Goal: Task Accomplishment & Management: Use online tool/utility

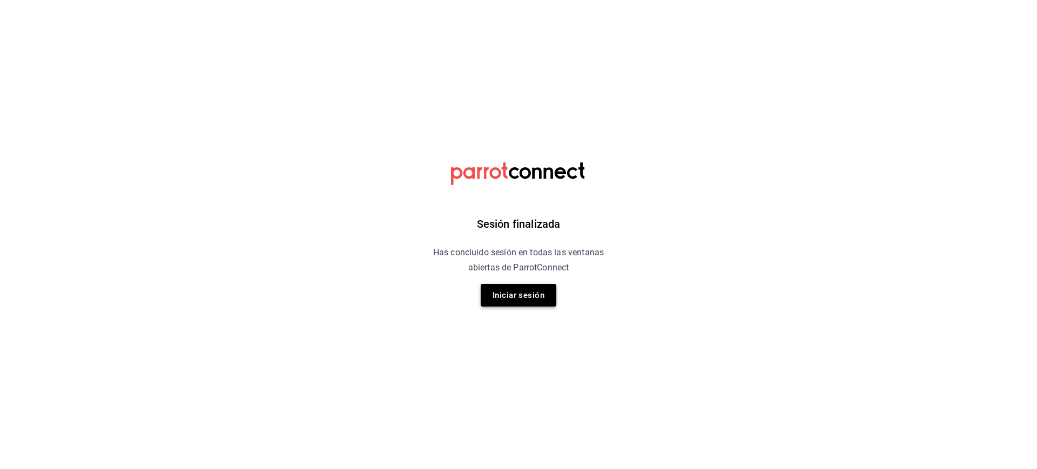
click at [533, 295] on button "Iniciar sesión" at bounding box center [519, 295] width 76 height 23
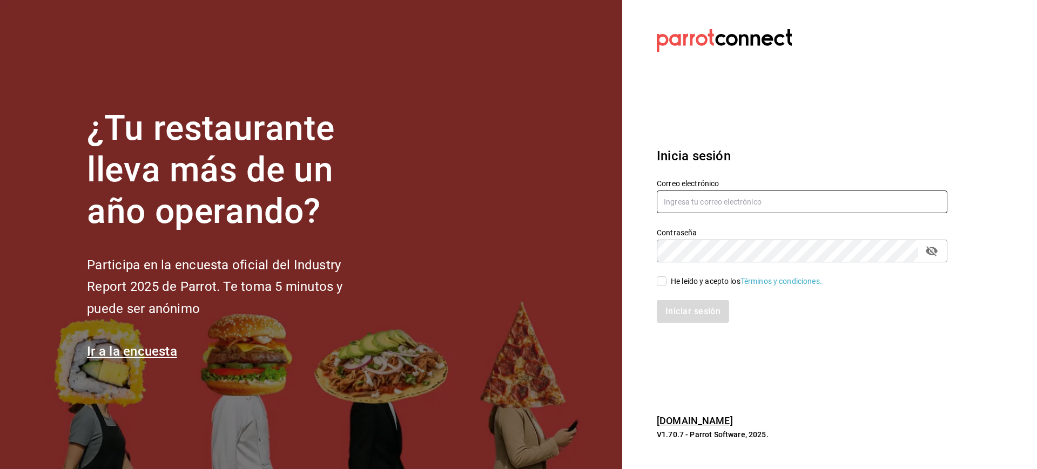
click at [693, 207] on input "text" at bounding box center [802, 202] width 290 height 23
type input "[EMAIL_ADDRESS][DOMAIN_NAME]"
click at [665, 282] on input "He leído y acepto los Términos y condiciones." at bounding box center [662, 281] width 10 height 10
checkbox input "true"
click at [688, 312] on button "Iniciar sesión" at bounding box center [693, 311] width 73 height 23
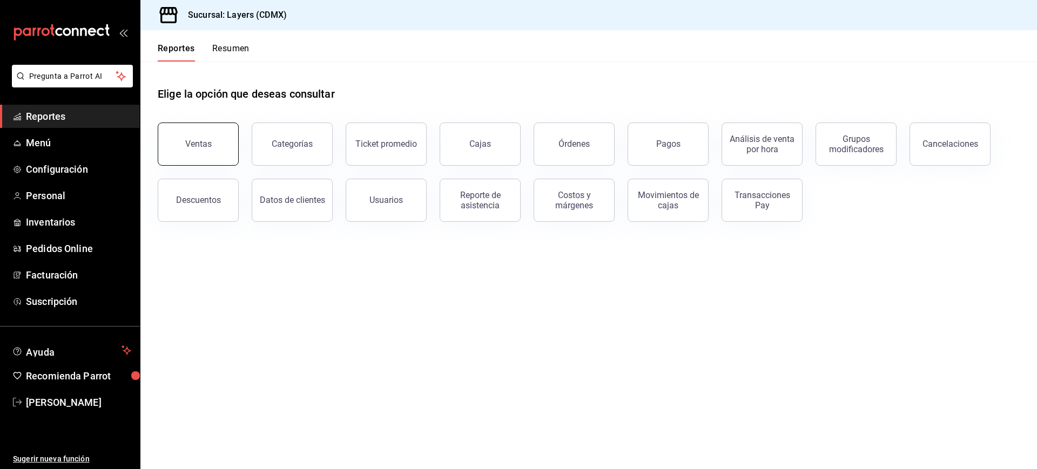
click at [217, 137] on button "Ventas" at bounding box center [198, 144] width 81 height 43
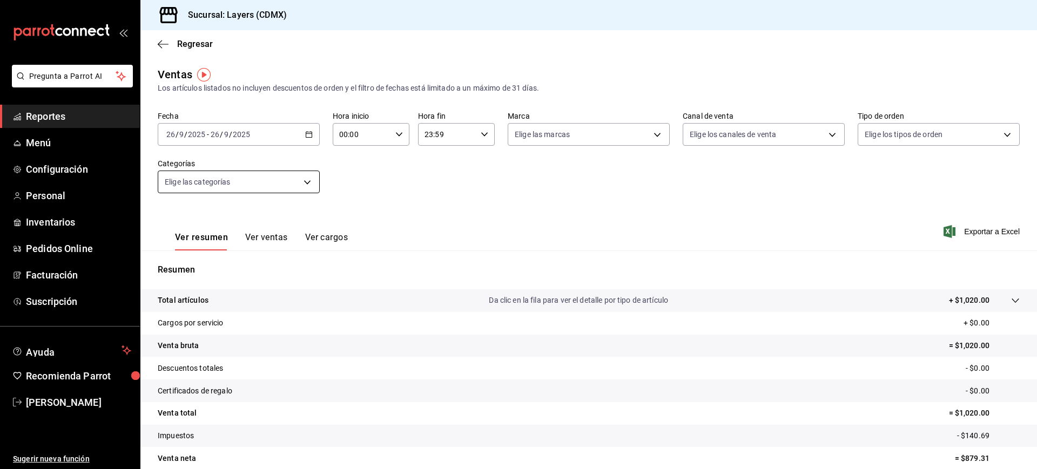
click at [266, 177] on body "Pregunta a Parrot AI Reportes Menú Configuración Personal Inventarios Pedidos O…" at bounding box center [518, 234] width 1037 height 469
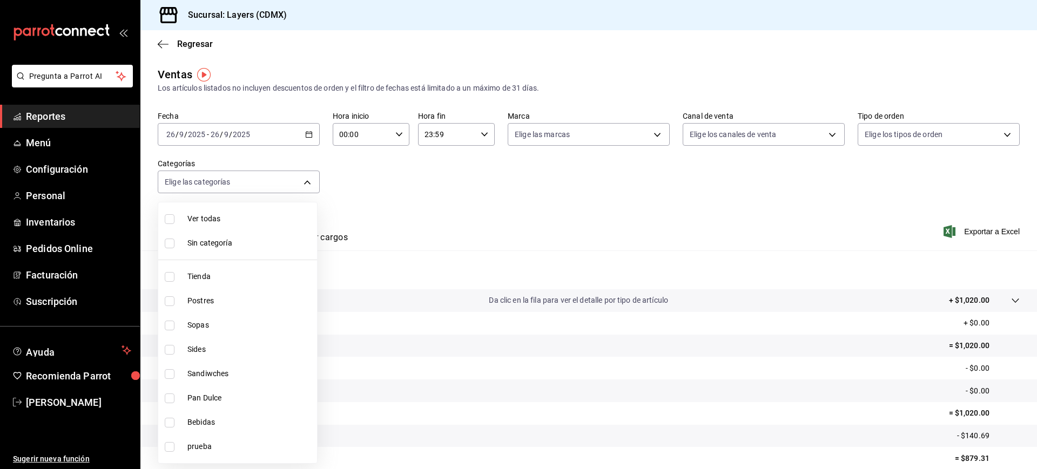
click at [204, 417] on span "Bebidas" at bounding box center [249, 422] width 125 height 11
type input "3c1b7bd3-aacc-41e9-9f8e-5ac8c2f82a88"
checkbox input "true"
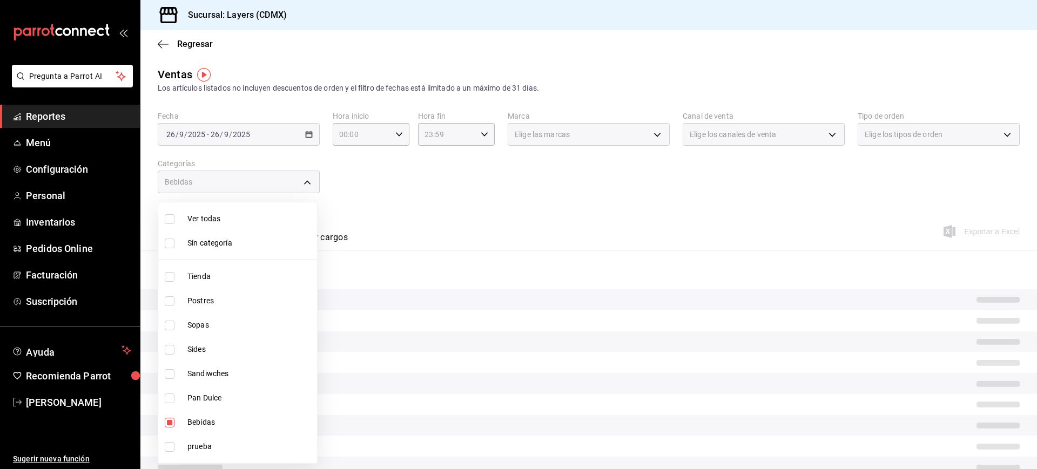
click at [638, 165] on div at bounding box center [518, 234] width 1037 height 469
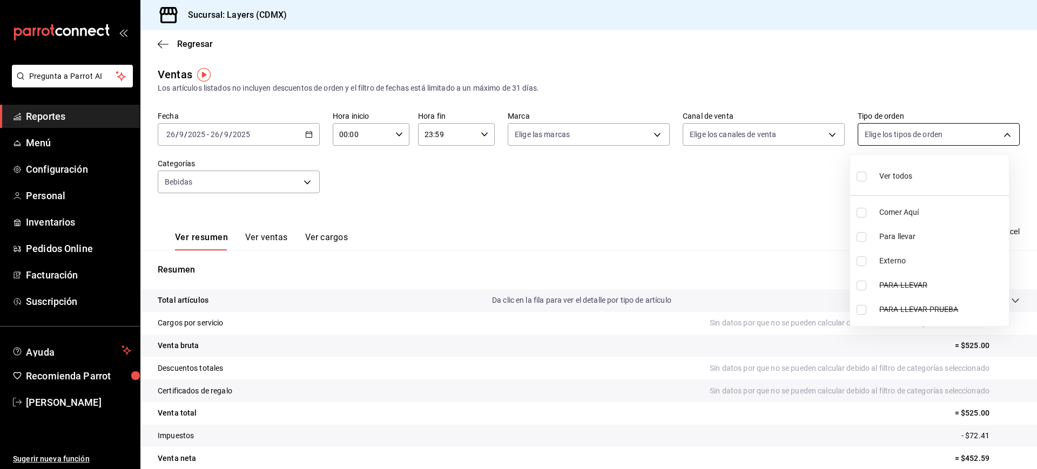
click at [913, 134] on body "Pregunta a Parrot AI Reportes Menú Configuración Personal Inventarios Pedidos O…" at bounding box center [518, 234] width 1037 height 469
click at [858, 242] on li "Para llevar" at bounding box center [929, 237] width 159 height 24
type input "ed755be5-fcdf-4816-885a-8c313c272be0"
checkbox input "true"
click at [735, 222] on div at bounding box center [518, 234] width 1037 height 469
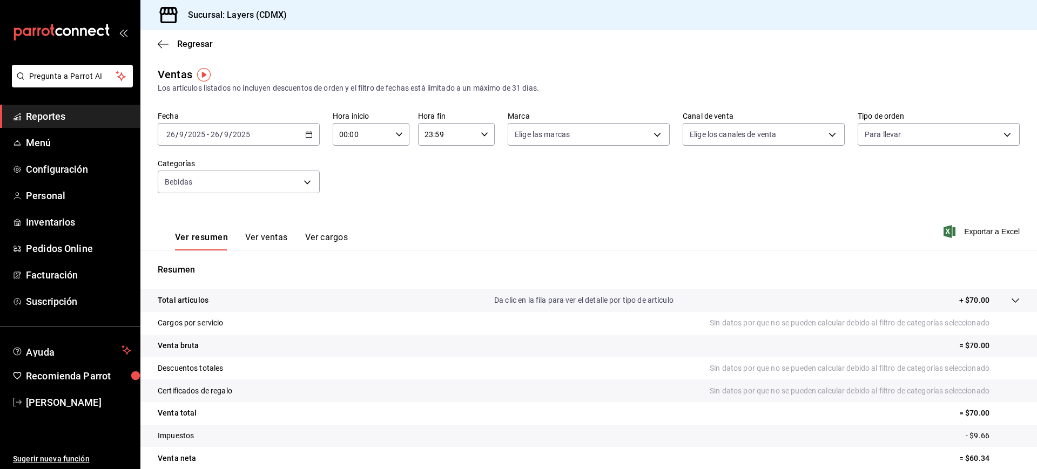
click at [310, 132] on \(Stroke\) "button" at bounding box center [309, 135] width 6 height 6
click at [226, 272] on li "Rango de fechas" at bounding box center [208, 264] width 101 height 24
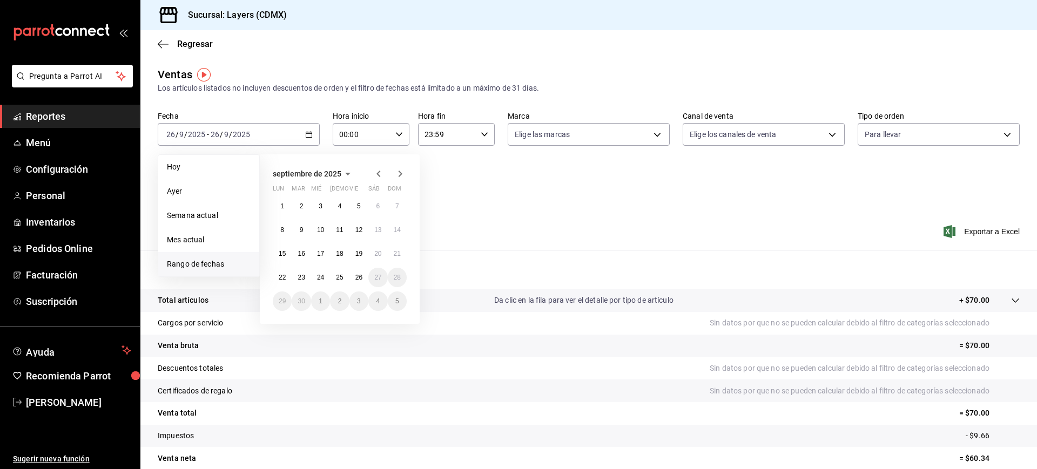
click at [377, 177] on icon "button" at bounding box center [378, 173] width 13 height 13
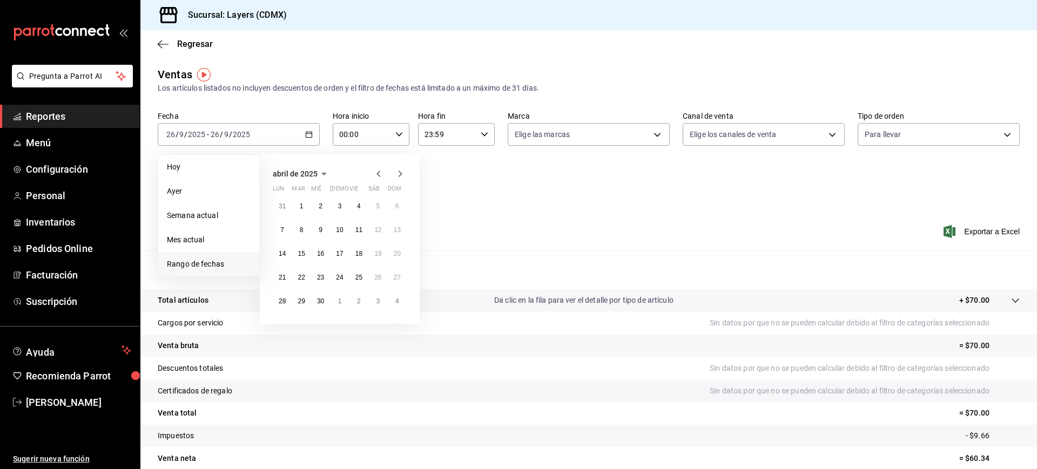
click at [377, 177] on icon "button" at bounding box center [378, 173] width 13 height 13
click at [399, 172] on icon "button" at bounding box center [400, 173] width 13 height 13
click at [376, 252] on abbr "19" at bounding box center [377, 254] width 7 height 8
click at [320, 302] on abbr "30" at bounding box center [320, 301] width 7 height 8
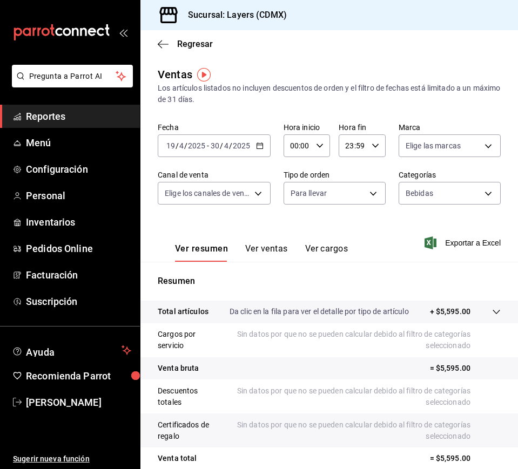
click at [273, 245] on button "Ver ventas" at bounding box center [266, 253] width 43 height 18
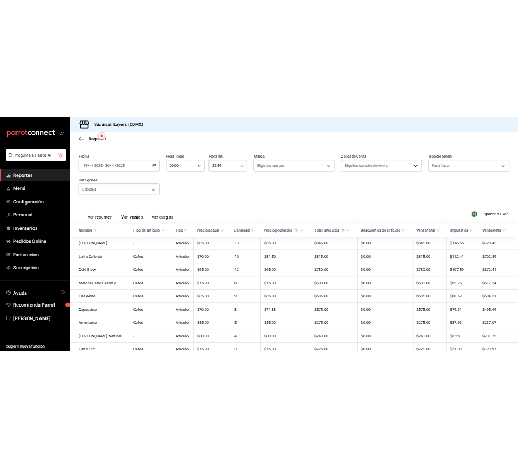
scroll to position [38, 0]
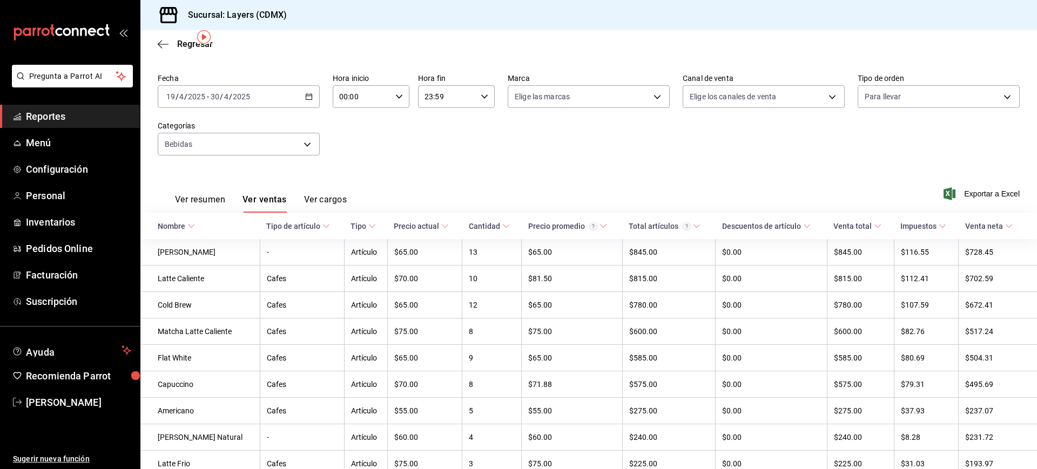
click at [130, 33] on div "mailbox folders" at bounding box center [70, 32] width 140 height 65
click at [125, 33] on icon "open_drawer_menu" at bounding box center [123, 32] width 9 height 9
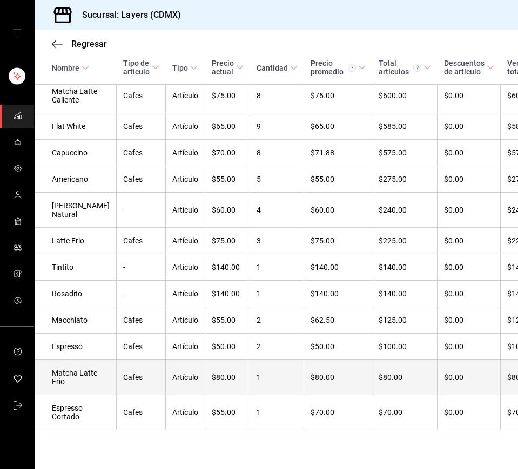
scroll to position [355, 0]
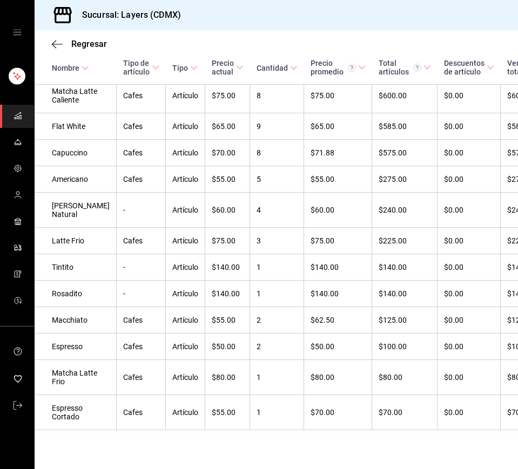
click at [310, 40] on div "Regresar" at bounding box center [276, 44] width 483 height 28
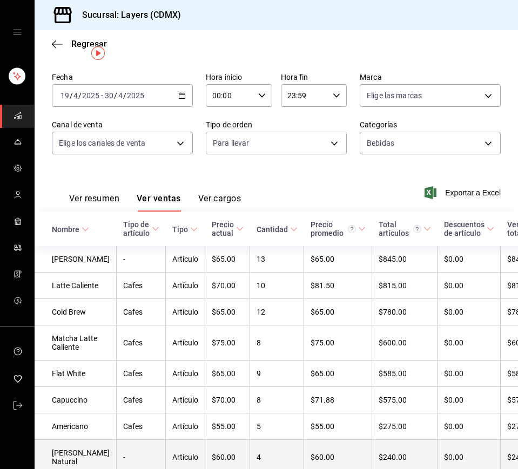
scroll to position [20, 0]
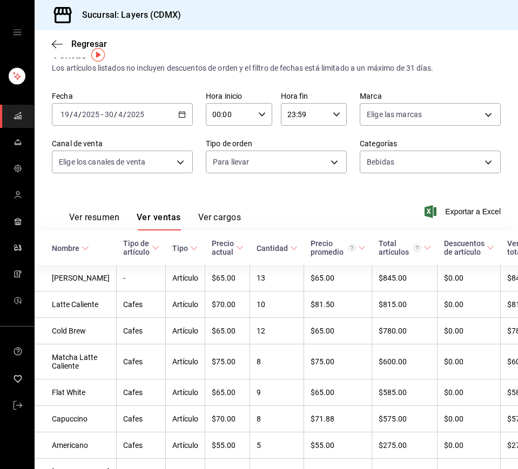
click at [180, 117] on icon "button" at bounding box center [182, 115] width 8 height 8
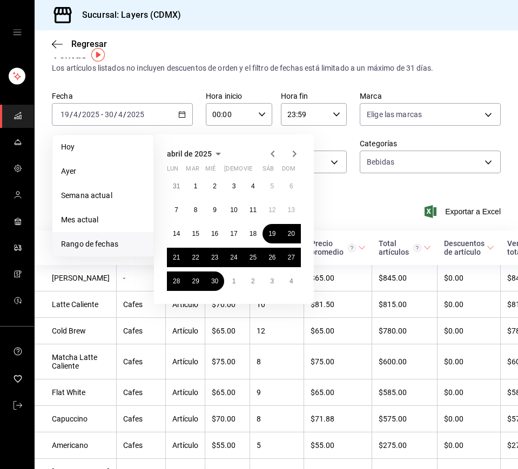
click at [299, 152] on icon "button" at bounding box center [294, 153] width 13 height 13
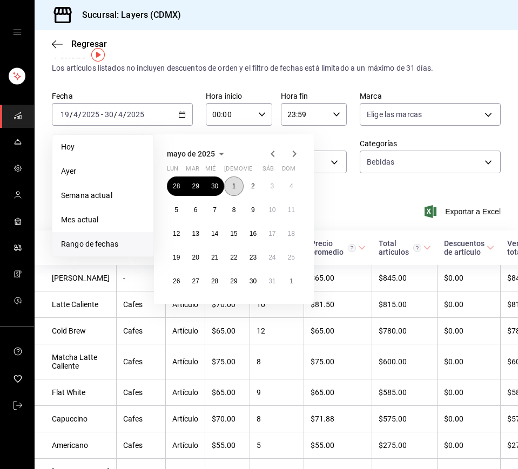
click at [232, 191] on button "1" at bounding box center [233, 186] width 19 height 19
click at [272, 279] on abbr "31" at bounding box center [271, 282] width 7 height 8
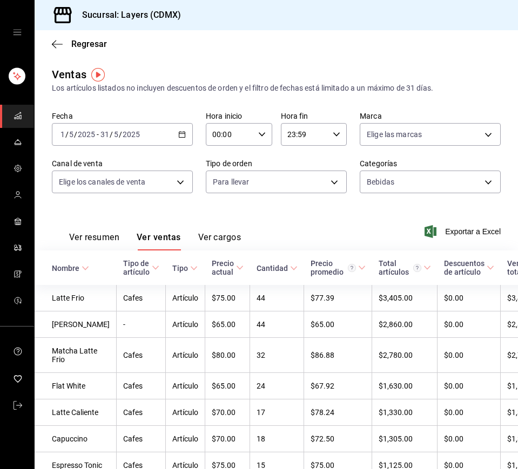
click at [423, 194] on div "Fecha 2025-05-01 1 / 5 / 2025 - 2025-05-31 31 / 5 / 2025 Hora inicio 00:00 Hora…" at bounding box center [276, 158] width 449 height 95
click at [415, 187] on body "Sucursal: Layers (CDMX) Regresar Ventas Los artículos listados no incluyen desc…" at bounding box center [259, 234] width 518 height 469
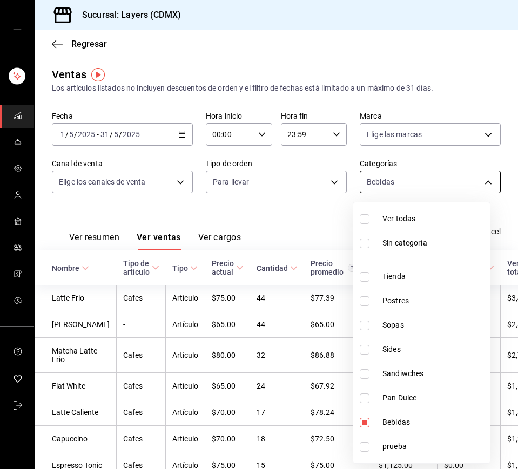
click at [415, 187] on div at bounding box center [259, 234] width 518 height 469
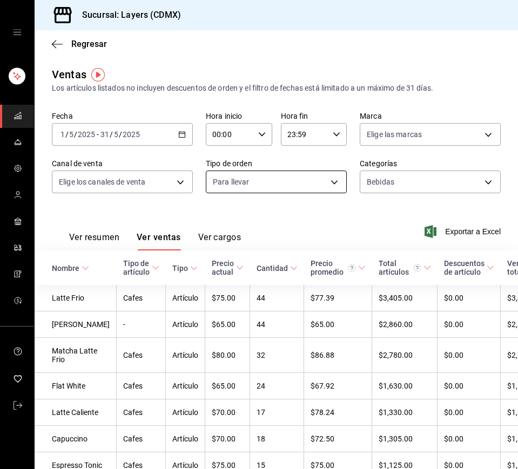
click at [297, 177] on body "Sucursal: Layers (CDMX) Regresar Ventas Los artículos listados no incluyen desc…" at bounding box center [259, 234] width 518 height 469
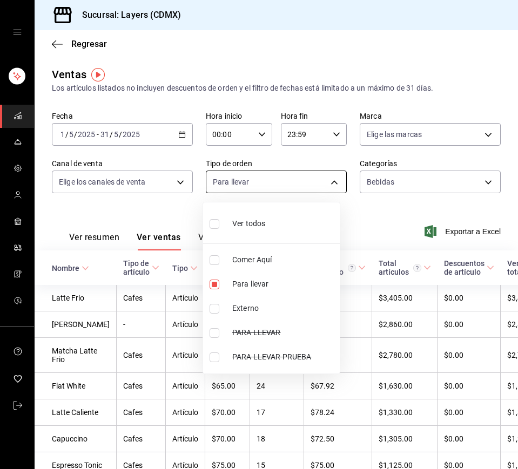
click at [297, 177] on div at bounding box center [259, 234] width 518 height 469
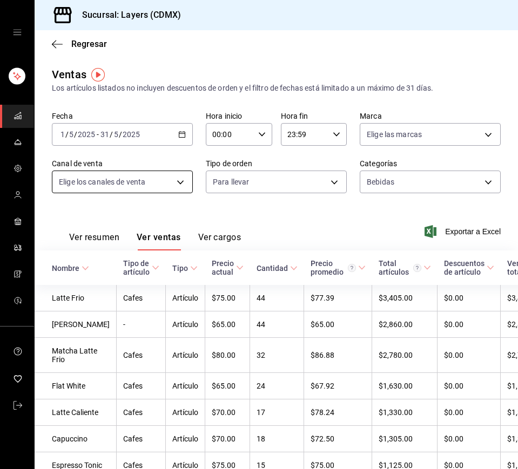
click at [141, 172] on body "Sucursal: Layers (CDMX) Regresar Ventas Los artículos listados no incluyen desc…" at bounding box center [259, 234] width 518 height 469
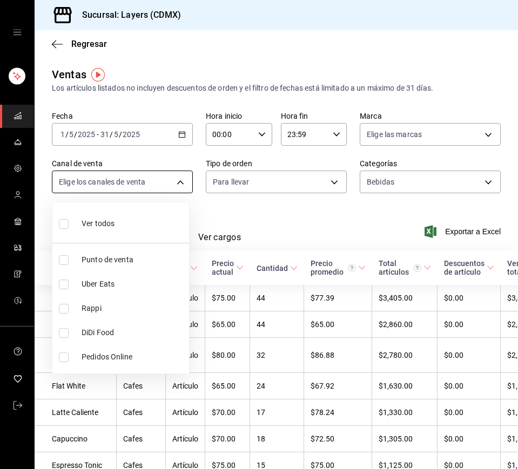
click at [141, 172] on div at bounding box center [259, 234] width 518 height 469
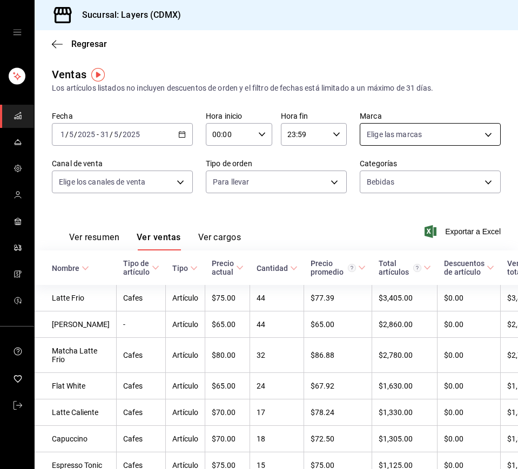
click at [401, 140] on body "Sucursal: Layers (CDMX) Regresar Ventas Los artículos listados no incluyen desc…" at bounding box center [259, 234] width 518 height 469
click at [401, 140] on div at bounding box center [259, 234] width 518 height 469
click at [181, 128] on div "2025-05-01 1 / 5 / 2025 - 2025-05-31 31 / 5 / 2025" at bounding box center [122, 134] width 141 height 23
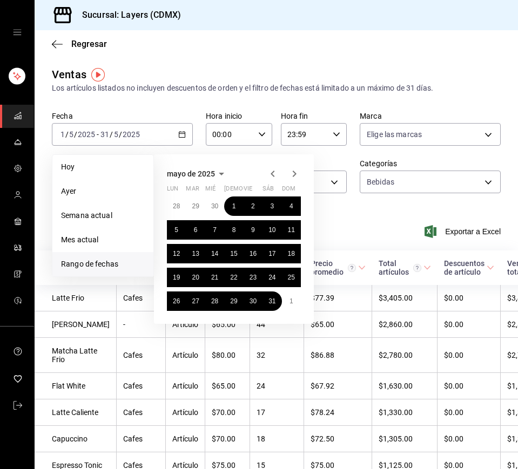
click at [295, 171] on icon "button" at bounding box center [294, 173] width 13 height 13
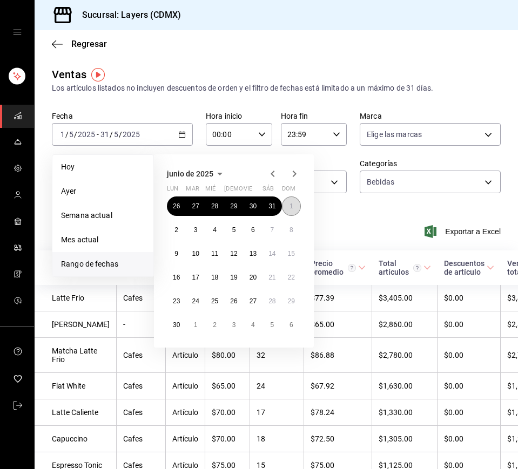
click at [296, 206] on button "1" at bounding box center [291, 206] width 19 height 19
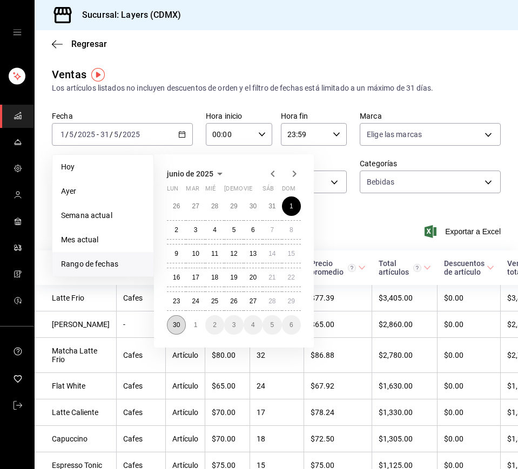
click at [179, 326] on abbr "30" at bounding box center [176, 325] width 7 height 8
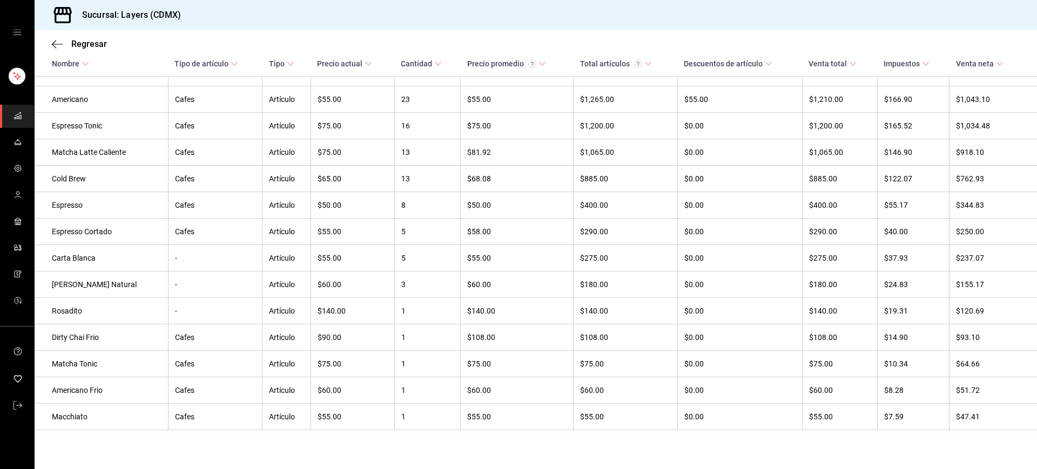
scroll to position [380, 0]
